Goal: Complete application form

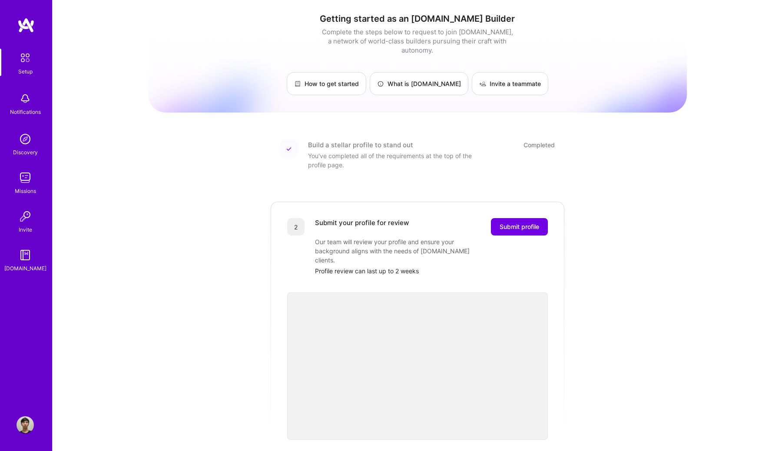
click at [27, 419] on img at bounding box center [24, 424] width 17 height 17
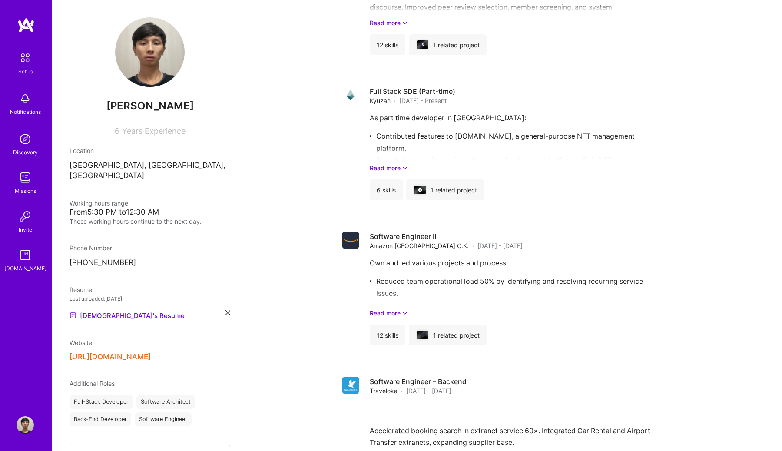
scroll to position [851, 0]
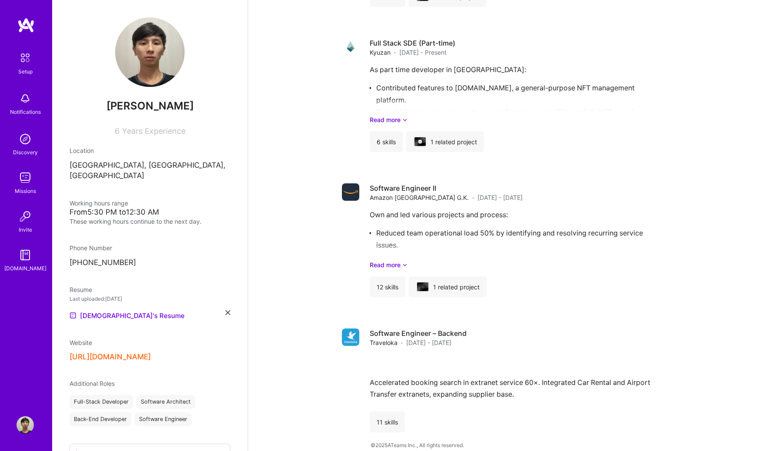
click at [29, 258] on img at bounding box center [24, 254] width 17 height 17
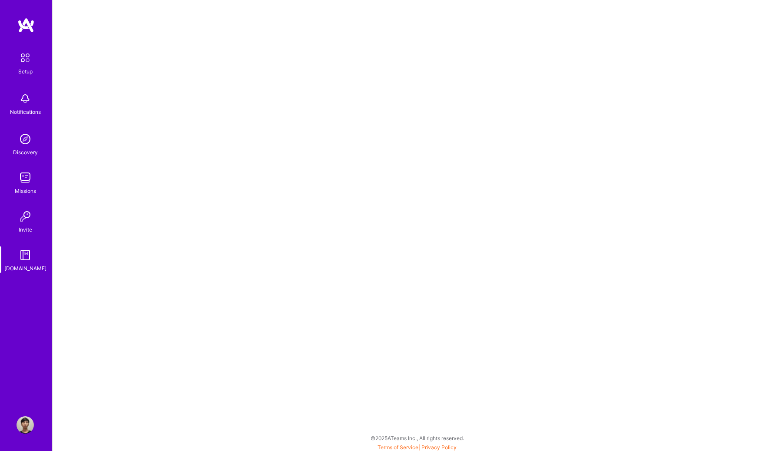
click at [27, 223] on img at bounding box center [24, 216] width 17 height 17
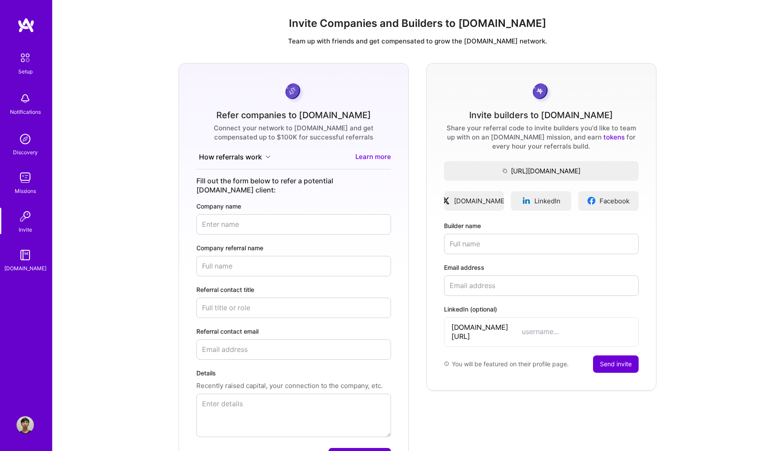
click at [37, 184] on link "Missions" at bounding box center [25, 182] width 54 height 26
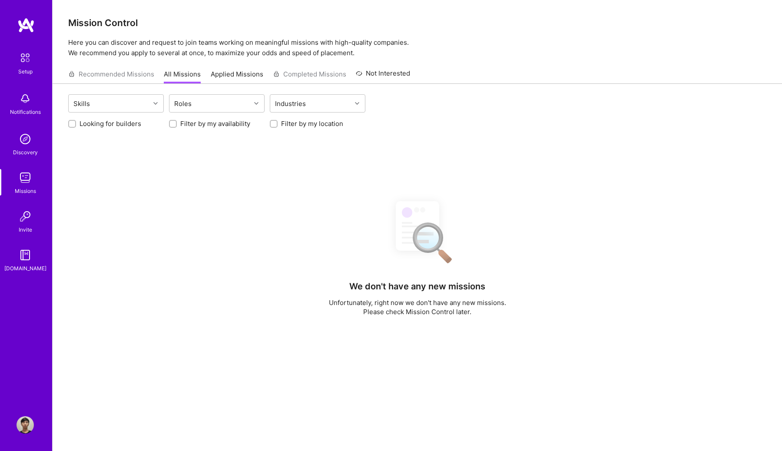
click at [28, 144] on img at bounding box center [24, 138] width 17 height 17
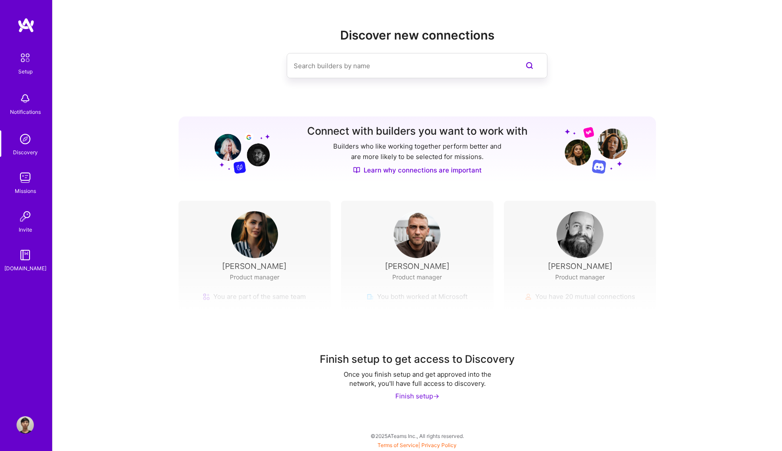
click at [24, 113] on div "Notifications" at bounding box center [25, 111] width 31 height 9
click at [33, 69] on link "Setup" at bounding box center [25, 62] width 54 height 27
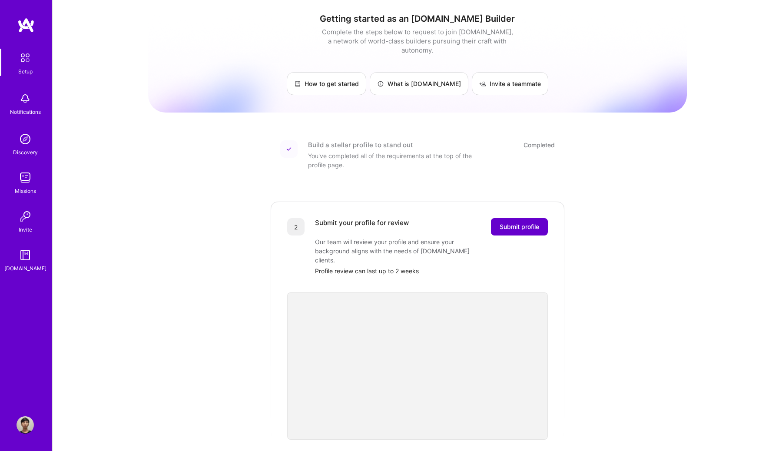
click at [506, 223] on button "Submit profile" at bounding box center [519, 226] width 57 height 17
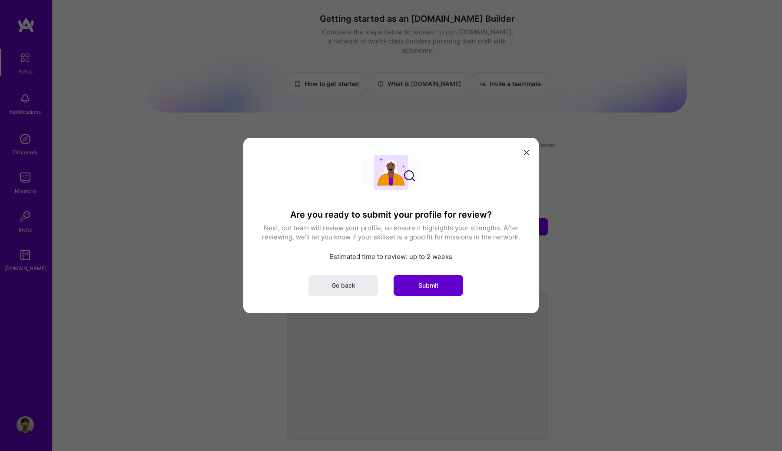
click at [455, 284] on button "Submit" at bounding box center [427, 285] width 69 height 21
